Goal: Navigation & Orientation: Go to known website

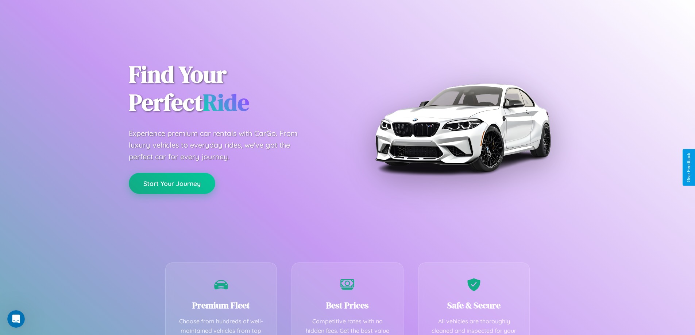
click at [172, 184] on button "Start Your Journey" at bounding box center [172, 183] width 86 height 21
click at [172, 183] on button "Start Your Journey" at bounding box center [172, 183] width 86 height 21
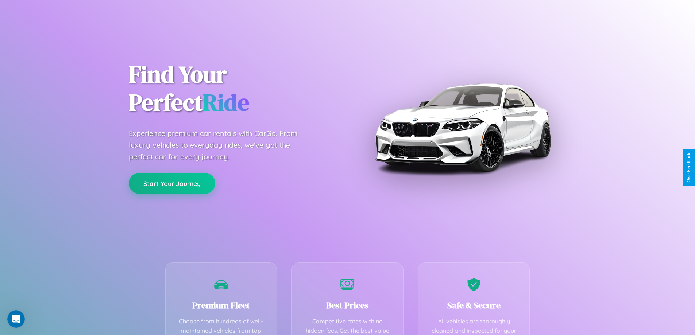
click at [172, 183] on button "Start Your Journey" at bounding box center [172, 183] width 86 height 21
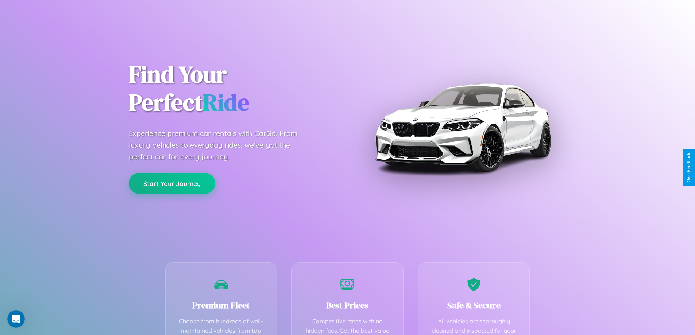
click at [172, 183] on button "Start Your Journey" at bounding box center [172, 183] width 86 height 21
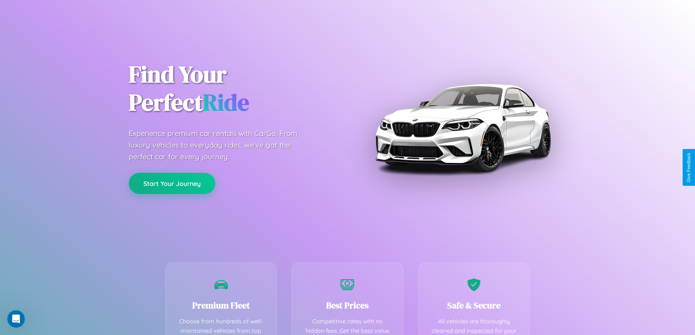
click at [172, 183] on button "Start Your Journey" at bounding box center [172, 183] width 86 height 21
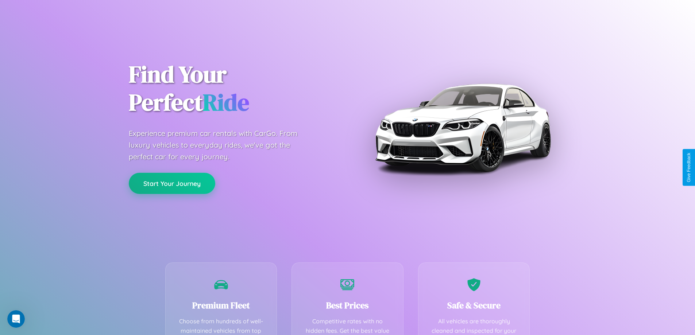
click at [172, 183] on button "Start Your Journey" at bounding box center [172, 183] width 86 height 21
